Goal: Obtain resource: Obtain resource

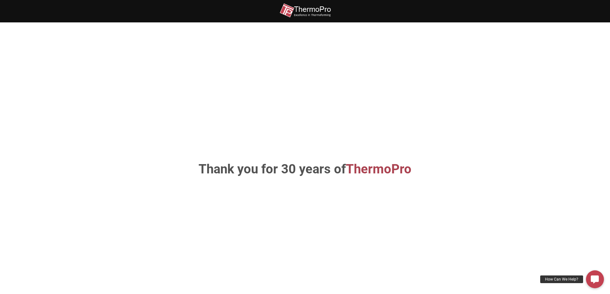
click at [322, 11] on img at bounding box center [305, 10] width 51 height 14
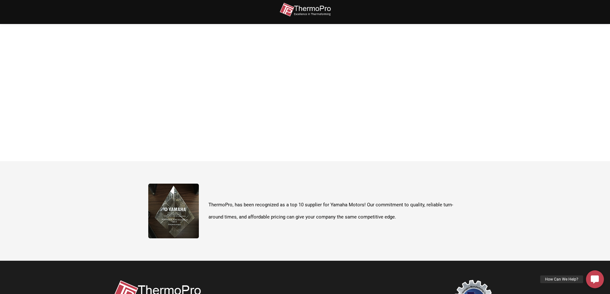
scroll to position [67, 0]
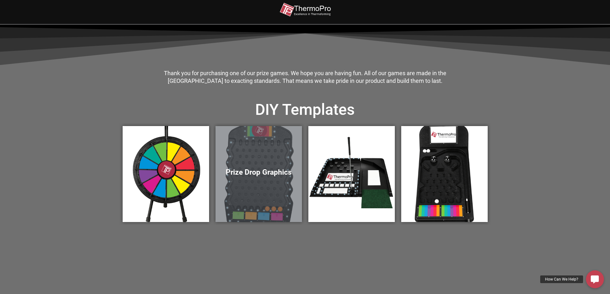
scroll to position [160, 0]
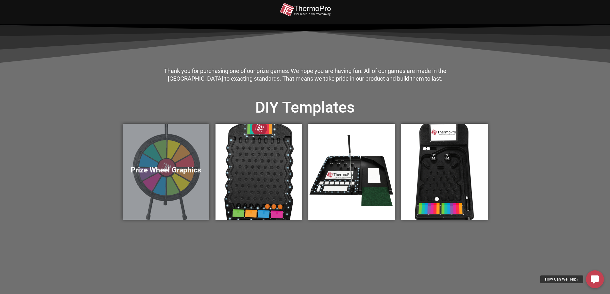
click at [169, 166] on h5 "Prize Wheel Graphics" at bounding box center [166, 170] width 74 height 9
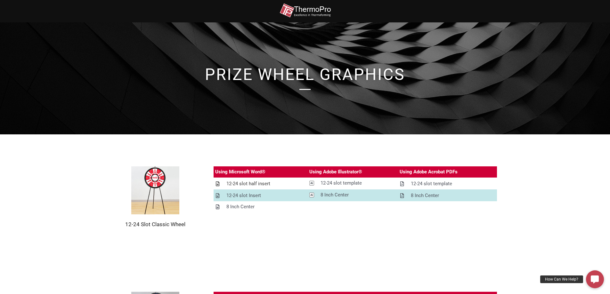
click at [252, 181] on div "12-24 slot half insert" at bounding box center [248, 184] width 44 height 8
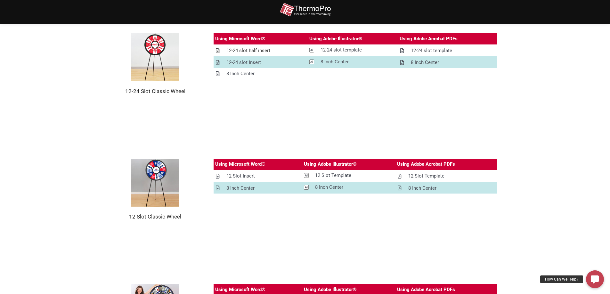
scroll to position [96, 0]
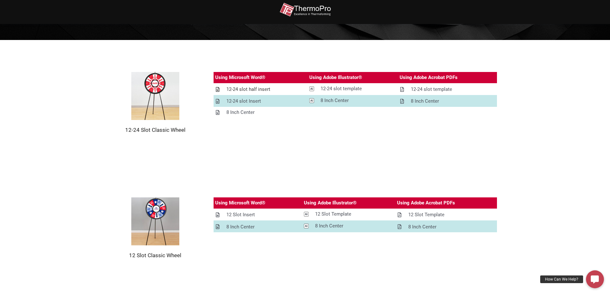
click at [235, 87] on div "12-24 slot half insert" at bounding box center [248, 89] width 44 height 8
click at [241, 102] on div "12-24 slot Insert" at bounding box center [243, 101] width 35 height 8
